Goal: Task Accomplishment & Management: Use online tool/utility

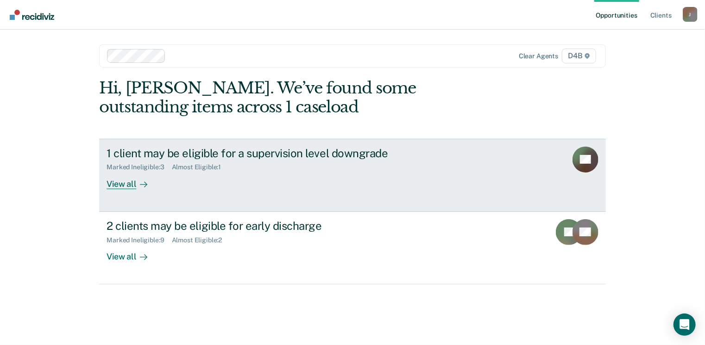
click at [126, 183] on div "View all" at bounding box center [133, 180] width 52 height 18
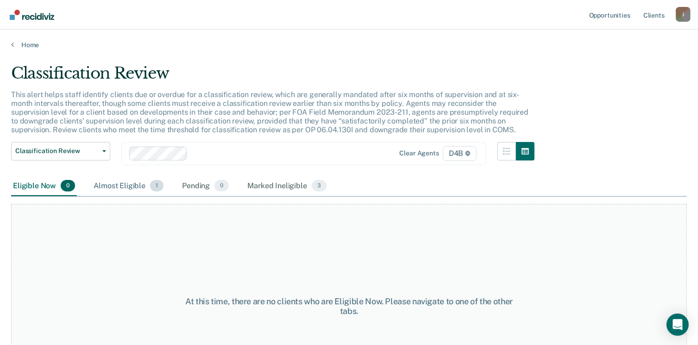
click at [121, 182] on div "Almost Eligible 1" at bounding box center [129, 186] width 74 height 20
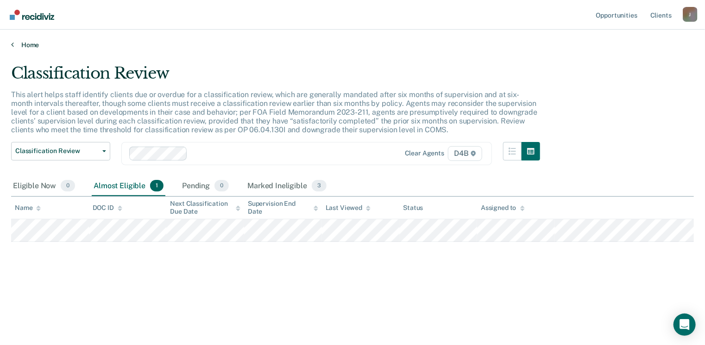
click at [26, 47] on link "Home" at bounding box center [352, 45] width 683 height 8
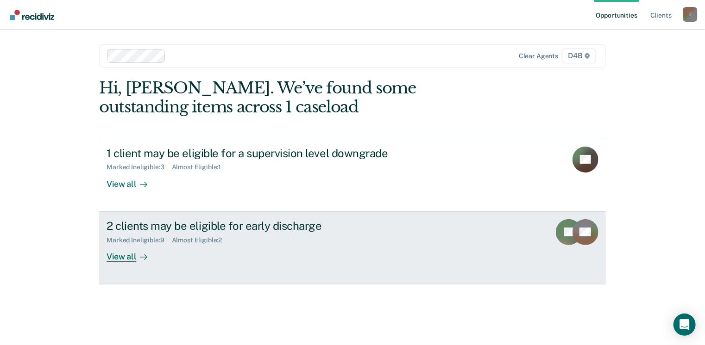
click at [119, 255] on div "View all" at bounding box center [133, 253] width 52 height 18
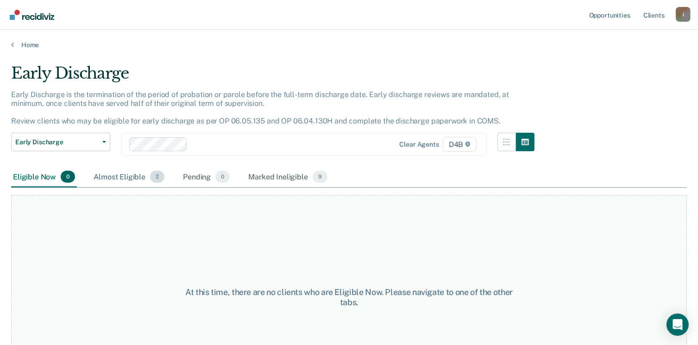
click at [125, 175] on div "Almost Eligible 2" at bounding box center [129, 177] width 75 height 20
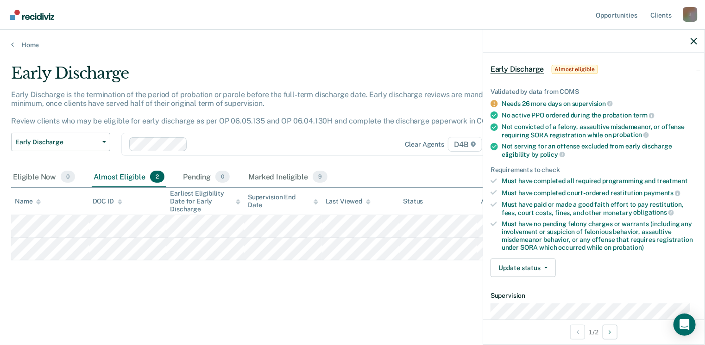
scroll to position [20, 0]
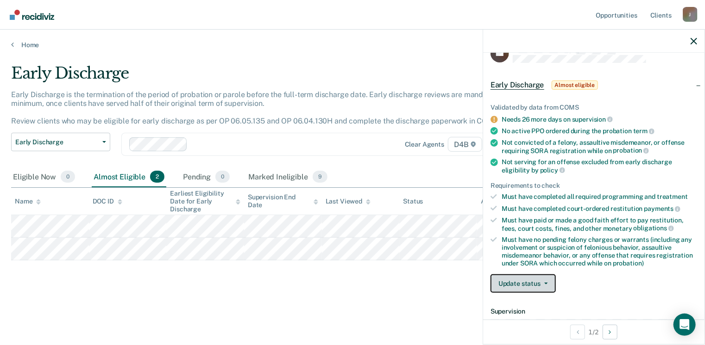
click at [546, 284] on button "Update status" at bounding box center [522, 284] width 65 height 19
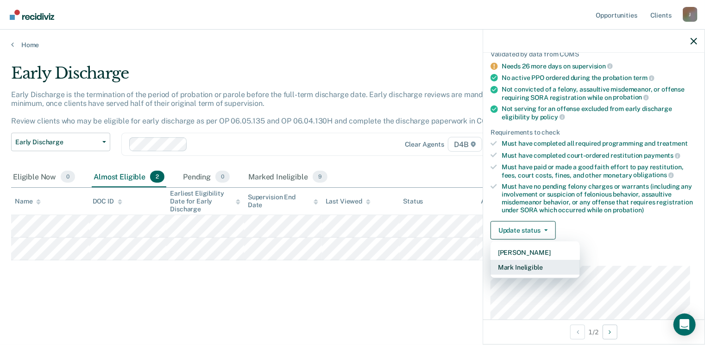
scroll to position [73, 0]
click at [516, 262] on button "Mark Ineligible" at bounding box center [534, 268] width 89 height 15
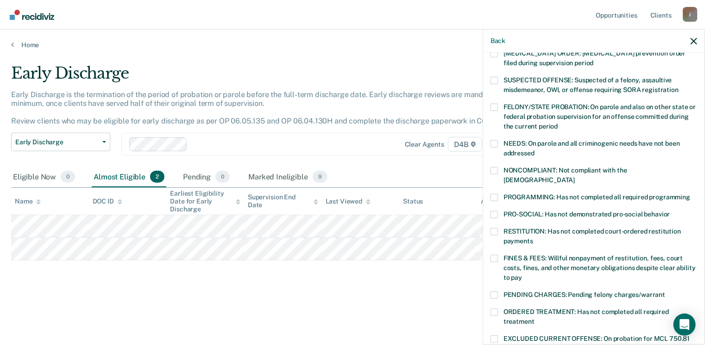
click at [495, 194] on span at bounding box center [493, 197] width 7 height 7
click at [690, 194] on input "PROGRAMMING: Has not completed all required programming" at bounding box center [690, 194] width 0 height 0
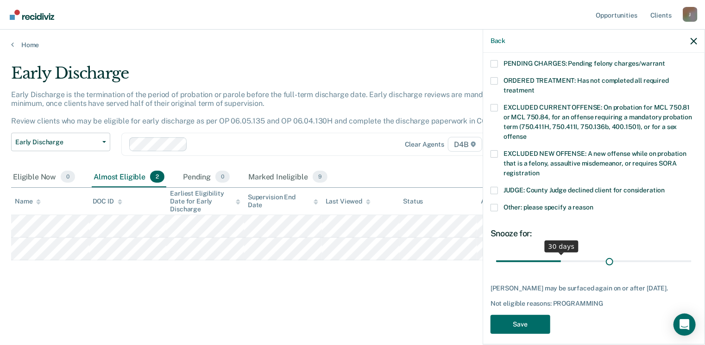
scroll to position [305, 0]
drag, startPoint x: 559, startPoint y: 251, endPoint x: 682, endPoint y: 247, distance: 123.3
type input "90"
click at [682, 254] on input "range" at bounding box center [593, 262] width 195 height 16
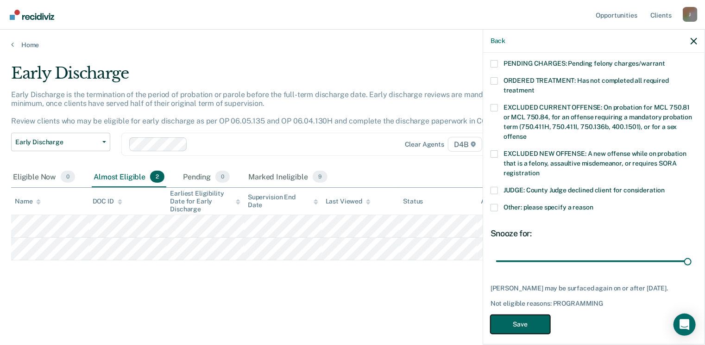
click at [505, 323] on button "Save" at bounding box center [520, 324] width 60 height 19
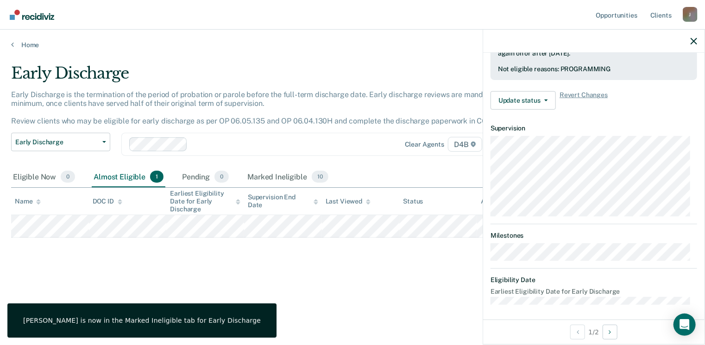
scroll to position [204, 0]
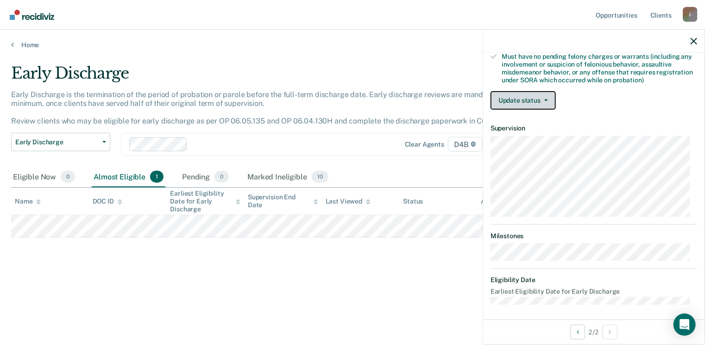
click at [545, 95] on button "Update status" at bounding box center [522, 100] width 65 height 19
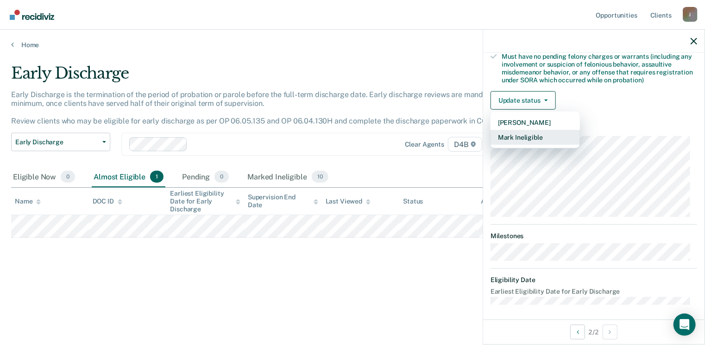
click at [508, 136] on button "Mark Ineligible" at bounding box center [534, 137] width 89 height 15
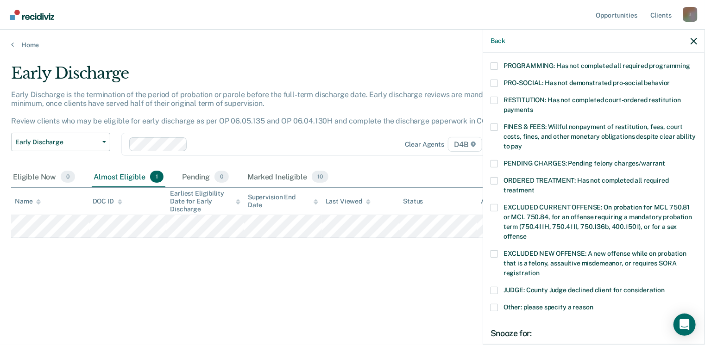
scroll to position [204, 0]
click at [493, 63] on span at bounding box center [493, 66] width 7 height 7
click at [690, 63] on input "PROGRAMMING: Has not completed all required programming" at bounding box center [690, 63] width 0 height 0
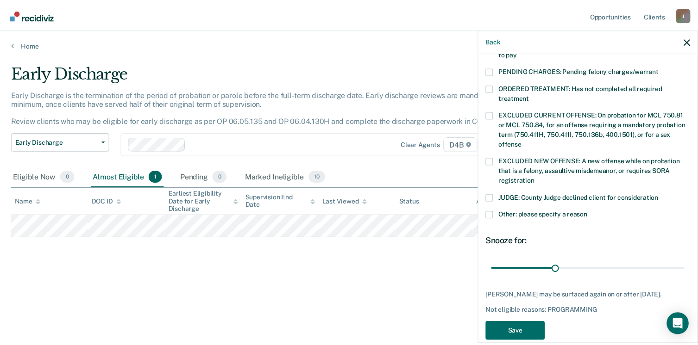
scroll to position [298, 0]
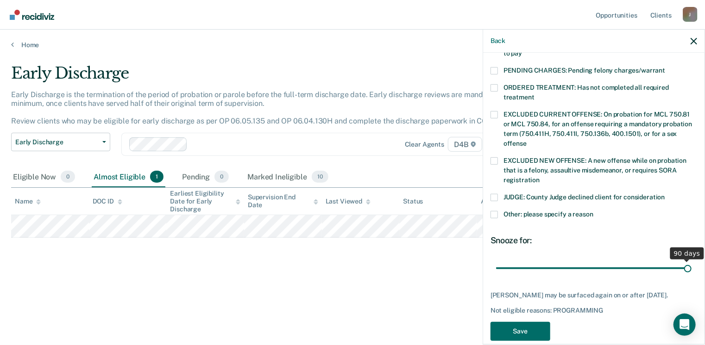
drag, startPoint x: 559, startPoint y: 258, endPoint x: 702, endPoint y: 249, distance: 143.0
type input "90"
click at [691, 261] on input "range" at bounding box center [593, 269] width 195 height 16
click at [513, 324] on button "Save" at bounding box center [520, 331] width 60 height 19
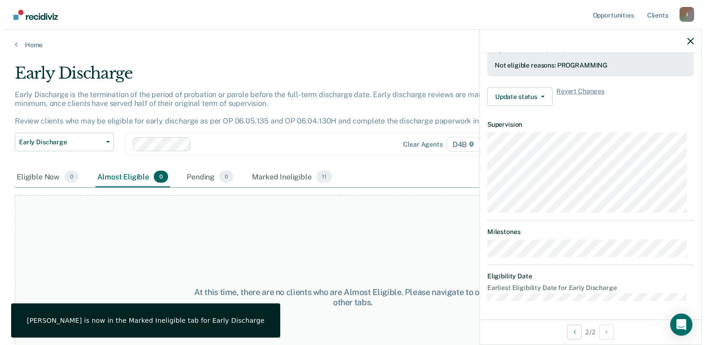
scroll to position [272, 0]
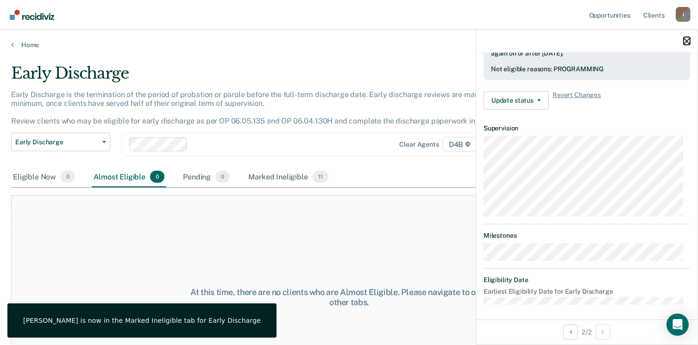
click at [688, 40] on icon "button" at bounding box center [686, 41] width 6 height 6
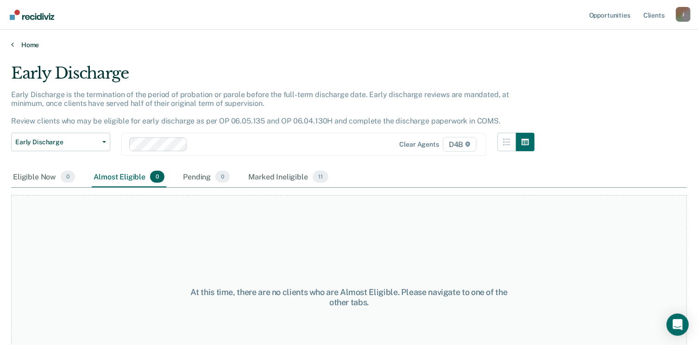
click at [28, 44] on link "Home" at bounding box center [349, 45] width 676 height 8
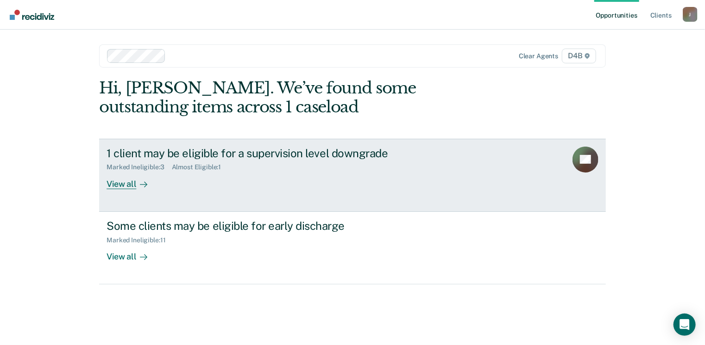
click at [117, 182] on div "View all" at bounding box center [133, 180] width 52 height 18
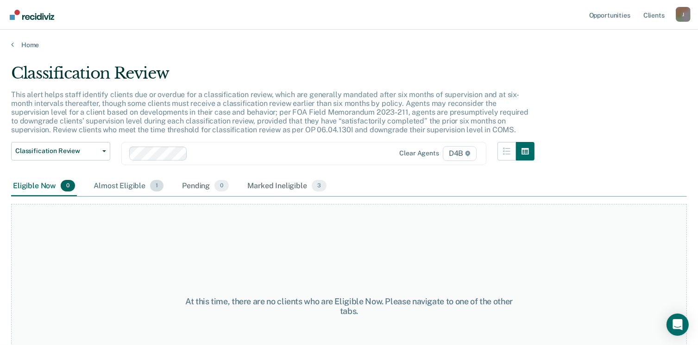
click at [118, 185] on div "Almost Eligible 1" at bounding box center [129, 186] width 74 height 20
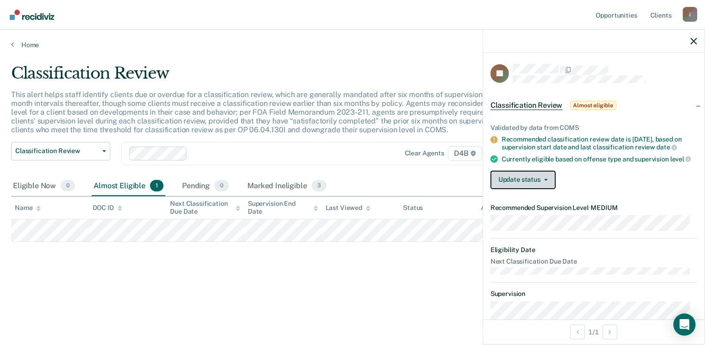
click at [543, 181] on span "button" at bounding box center [543, 180] width 7 height 2
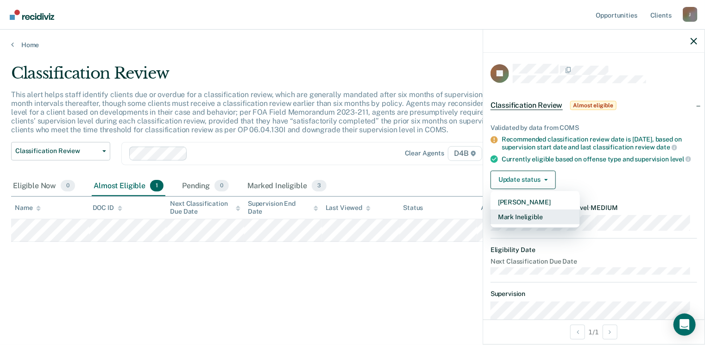
click at [505, 223] on button "Mark Ineligible" at bounding box center [534, 217] width 89 height 15
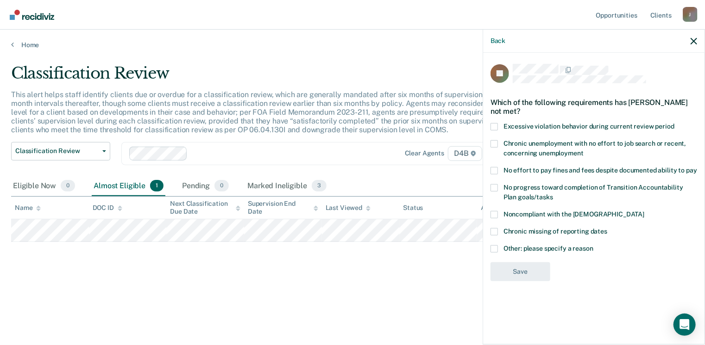
click at [495, 249] on span at bounding box center [493, 248] width 7 height 7
click at [593, 245] on input "Other: please specify a reason" at bounding box center [593, 245] width 0 height 0
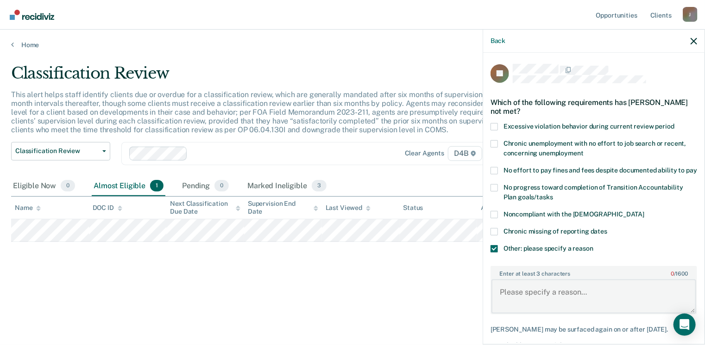
click at [524, 302] on textarea "Enter at least 3 characters 0 / 1600" at bounding box center [593, 297] width 205 height 34
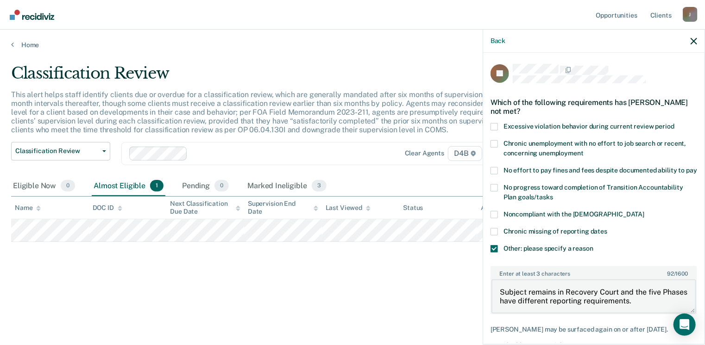
scroll to position [57, 0]
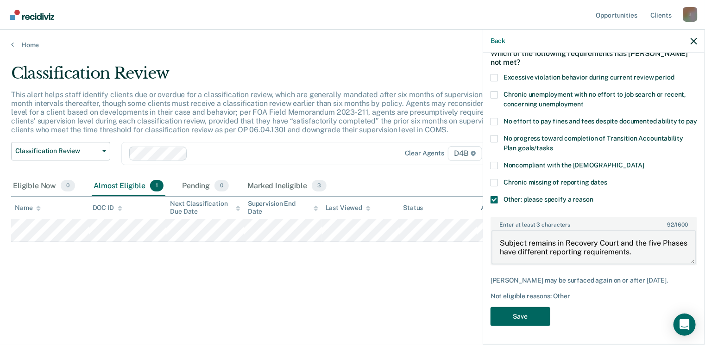
type textarea "Subject remains in Recovery Court and the five Phases have different reporting …"
click at [524, 318] on button "Save" at bounding box center [520, 316] width 60 height 19
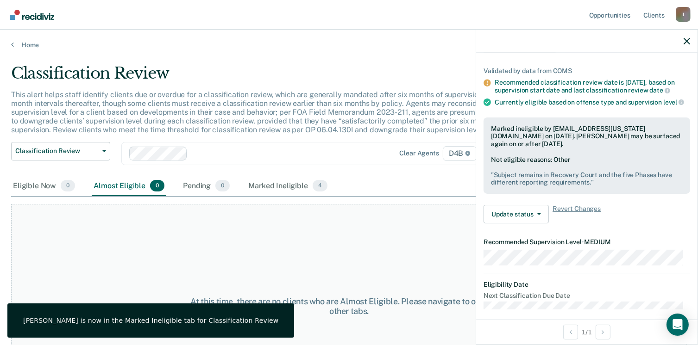
click at [226, 231] on div "At this time, there are no clients who are Almost Eligible. Please navigate to …" at bounding box center [349, 306] width 676 height 205
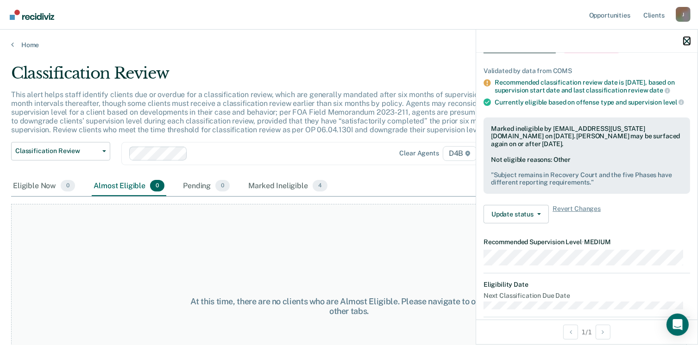
click at [683, 41] on icon "button" at bounding box center [686, 41] width 6 height 6
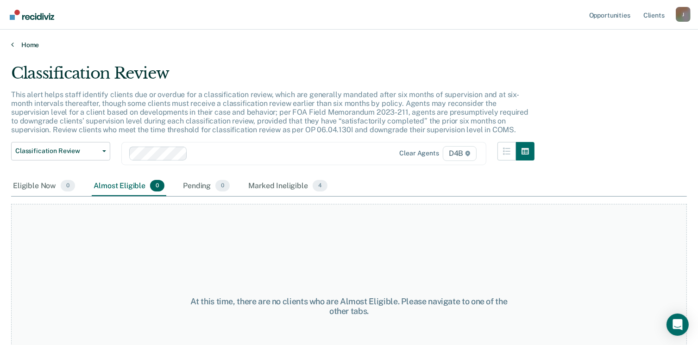
click at [15, 45] on link "Home" at bounding box center [349, 45] width 676 height 8
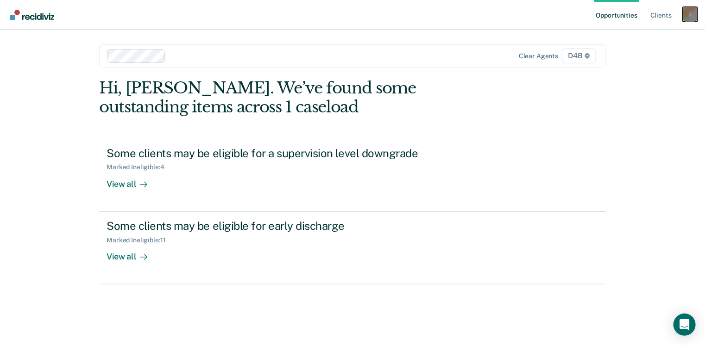
click at [690, 15] on div "J" at bounding box center [690, 14] width 15 height 15
click at [619, 60] on link "Log Out" at bounding box center [652, 61] width 75 height 8
